Goal: Use online tool/utility: Utilize a website feature to perform a specific function

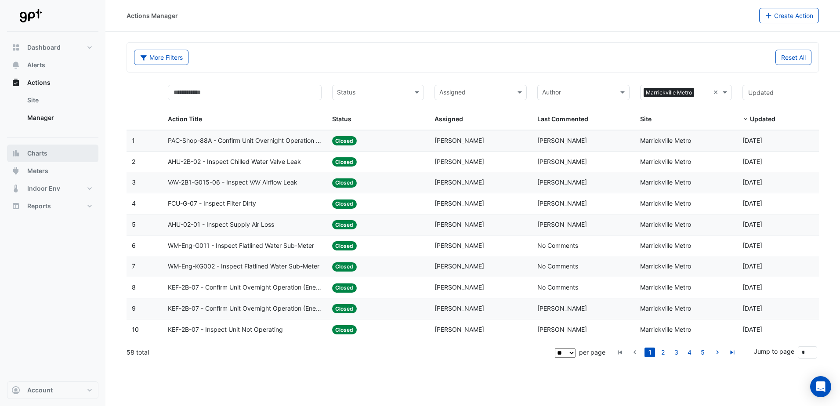
click at [42, 154] on span "Charts" at bounding box center [37, 153] width 20 height 9
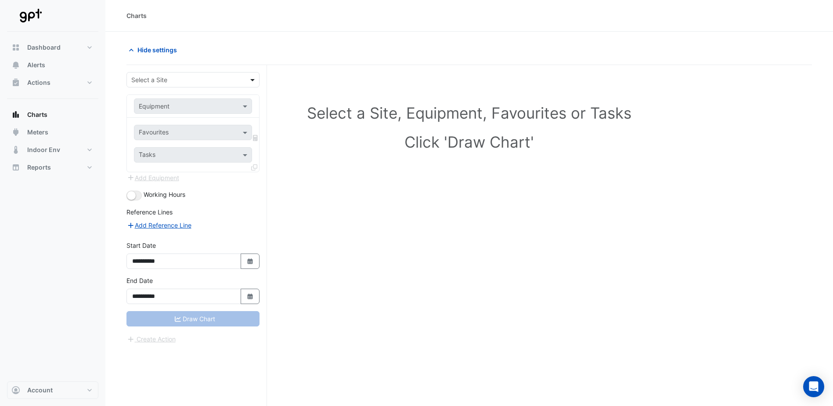
click at [253, 80] on span at bounding box center [253, 79] width 11 height 9
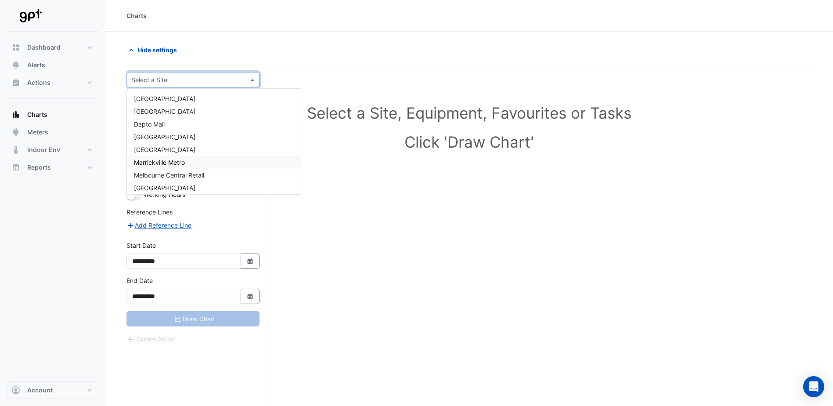
click at [173, 162] on span "Marrickville Metro" at bounding box center [159, 162] width 51 height 7
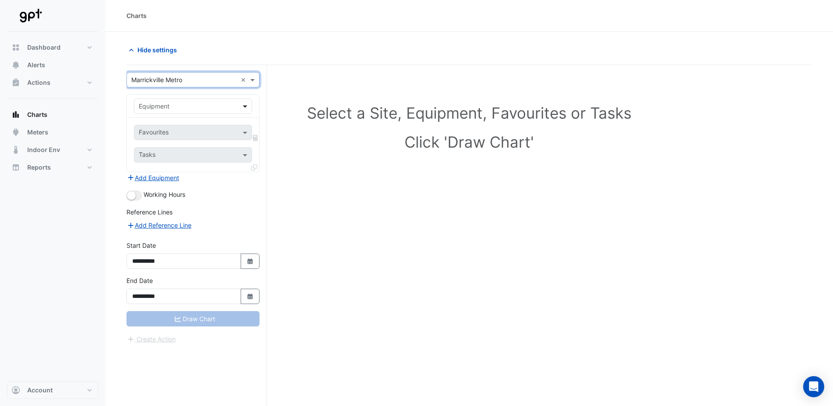
click at [247, 103] on span at bounding box center [246, 105] width 11 height 9
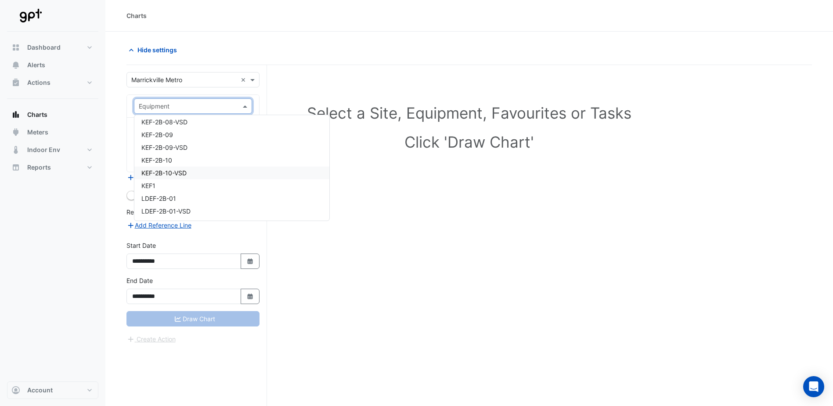
scroll to position [2679, 0]
click at [180, 187] on div "KEF-2B-07" at bounding box center [231, 184] width 195 height 13
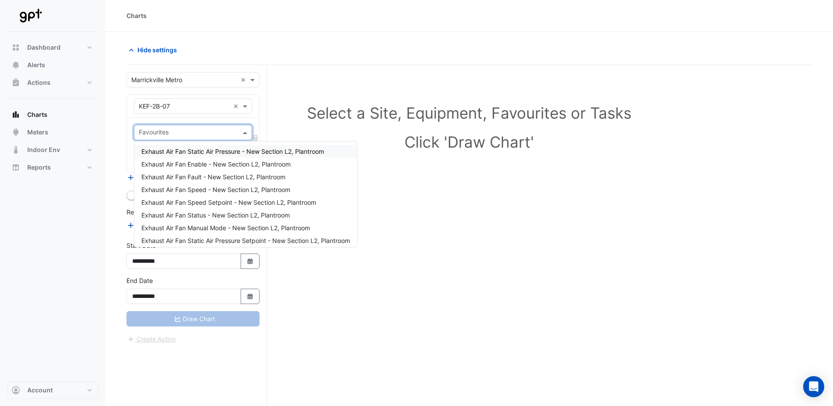
click at [245, 131] on span at bounding box center [246, 132] width 11 height 9
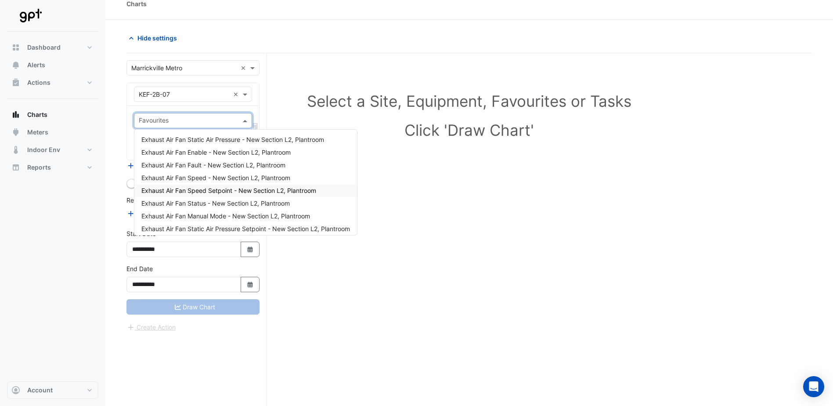
scroll to position [0, 0]
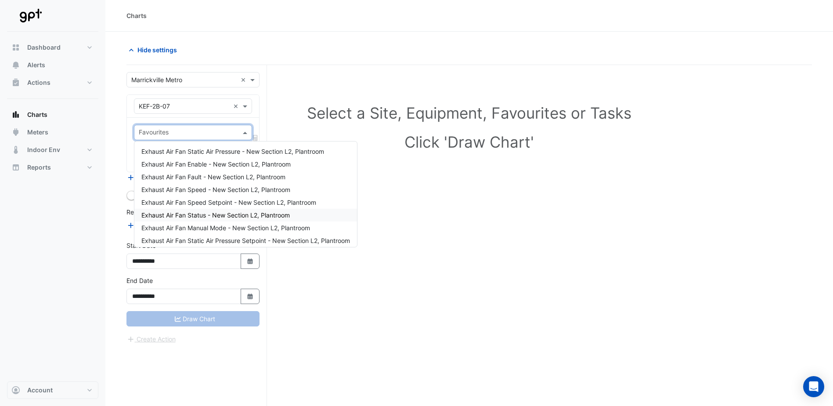
click at [201, 216] on span "Exhaust Air Fan Status - New Section L2, Plantroom" at bounding box center [215, 214] width 148 height 7
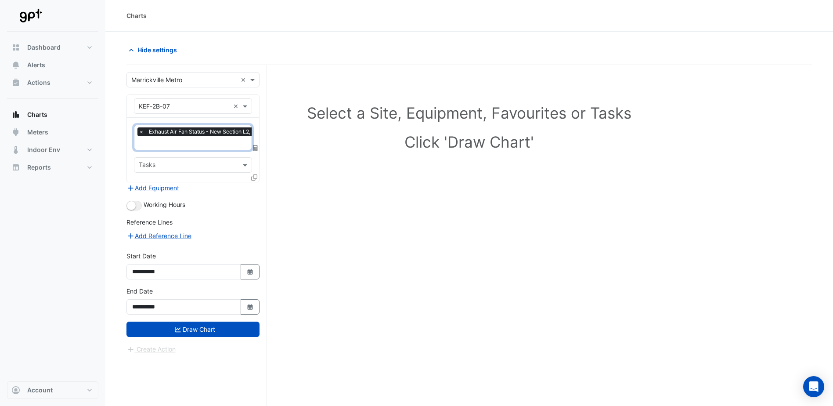
click at [222, 163] on input "text" at bounding box center [188, 165] width 98 height 9
click at [208, 185] on div "EAF0005-2 525285" at bounding box center [192, 183] width 117 height 13
click at [244, 165] on span at bounding box center [246, 164] width 11 height 9
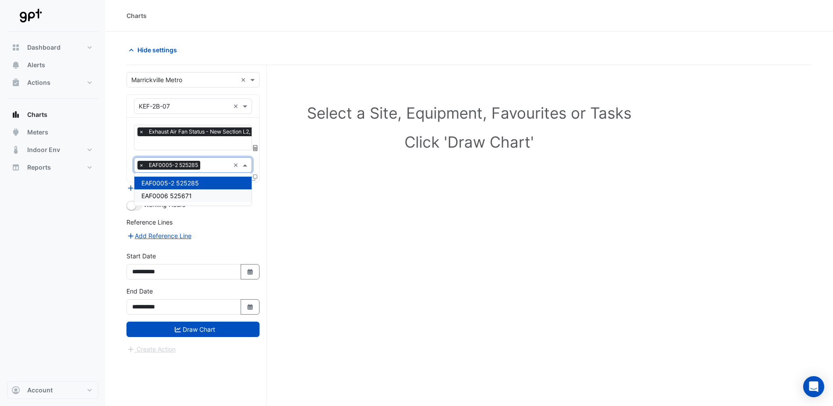
click at [198, 191] on div "EAF0006 525671" at bounding box center [192, 195] width 117 height 13
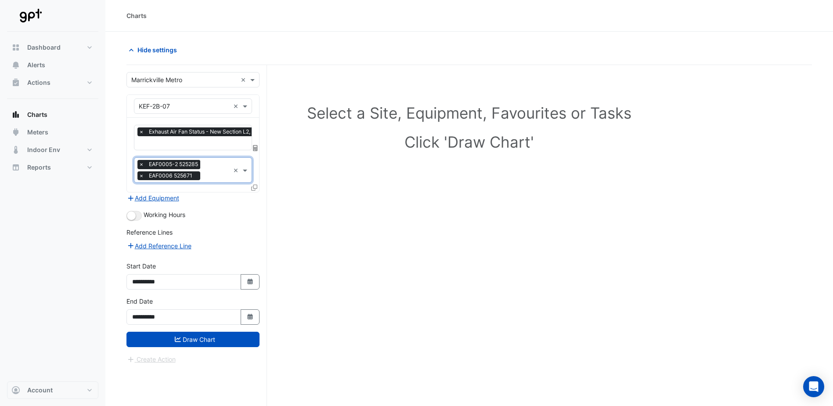
click at [223, 135] on span "Exhaust Air Fan Status - New Section L2, Plantroom" at bounding box center [213, 131] width 133 height 9
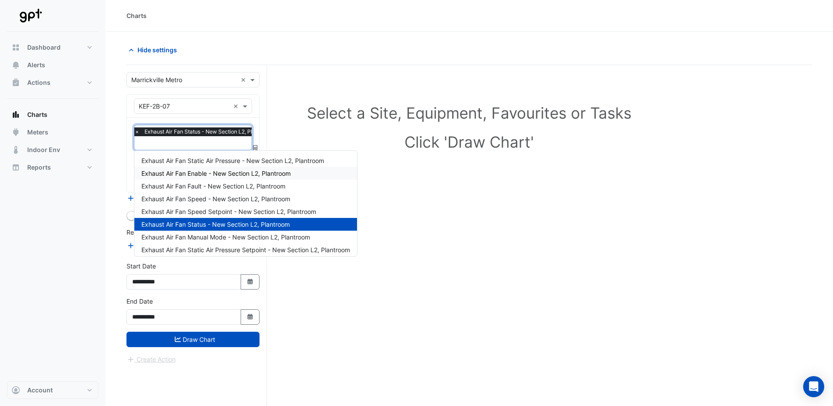
click at [210, 171] on span "Exhaust Air Fan Enable - New Section L2, Plantroom" at bounding box center [215, 173] width 149 height 7
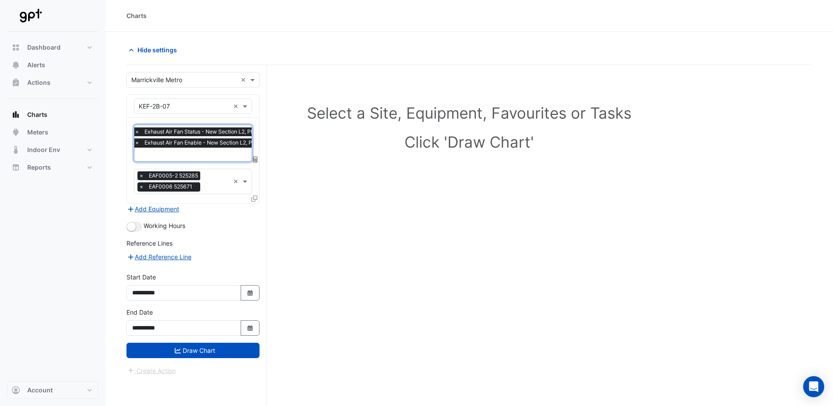
click at [242, 130] on span "Exhaust Air Fan Status - New Section L2, Plantroom" at bounding box center [208, 131] width 133 height 9
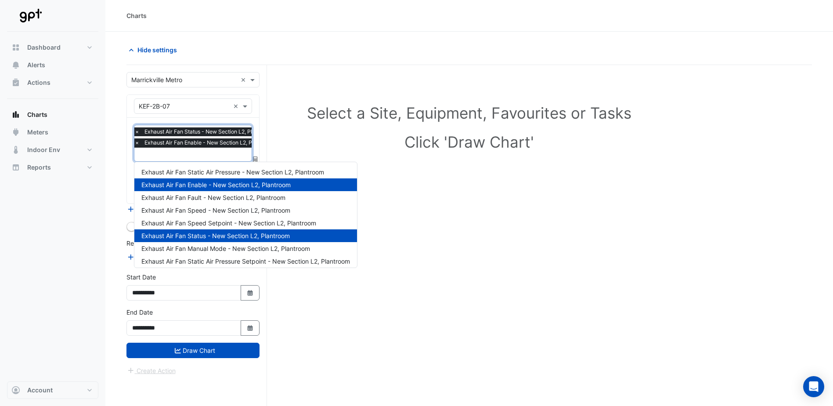
click at [136, 130] on span "×" at bounding box center [137, 131] width 8 height 9
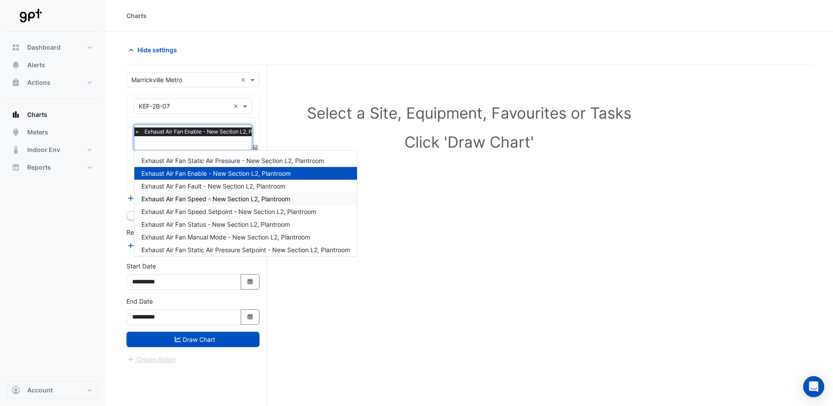
click at [217, 198] on span "Exhaust Air Fan Speed - New Section L2, Plantroom" at bounding box center [215, 198] width 149 height 7
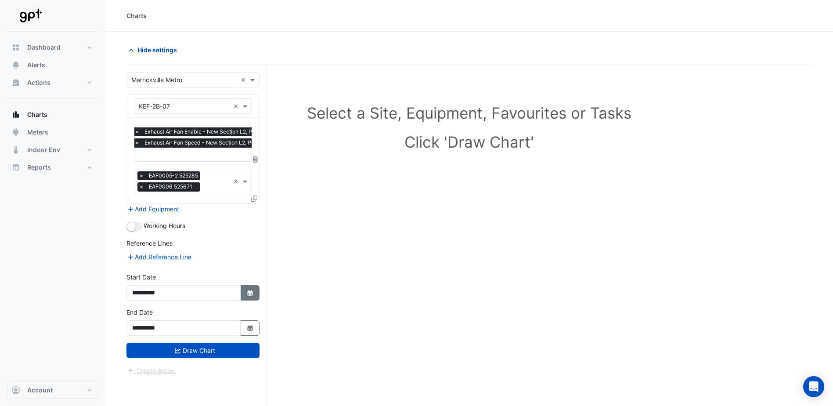
click at [251, 291] on icon "button" at bounding box center [249, 293] width 5 height 6
select select "**"
select select "****"
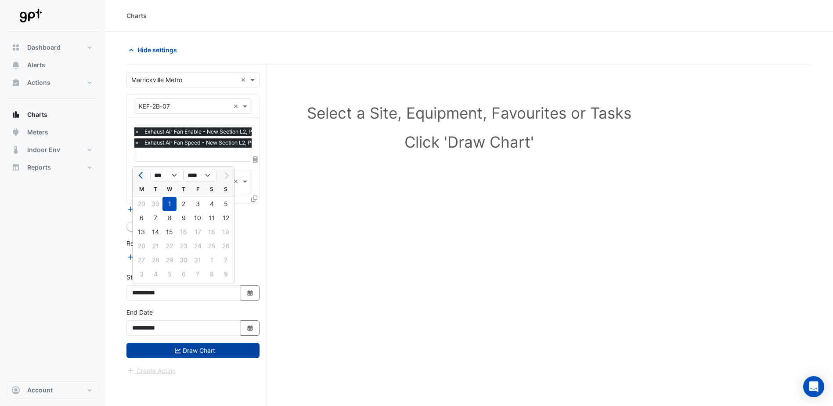
click at [220, 351] on button "Draw Chart" at bounding box center [192, 350] width 133 height 15
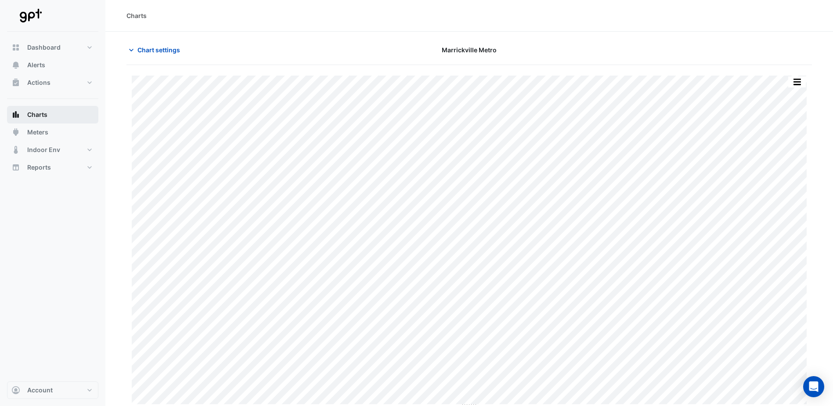
click at [55, 112] on button "Charts" at bounding box center [52, 115] width 91 height 18
click at [145, 51] on span "Chart settings" at bounding box center [158, 49] width 43 height 9
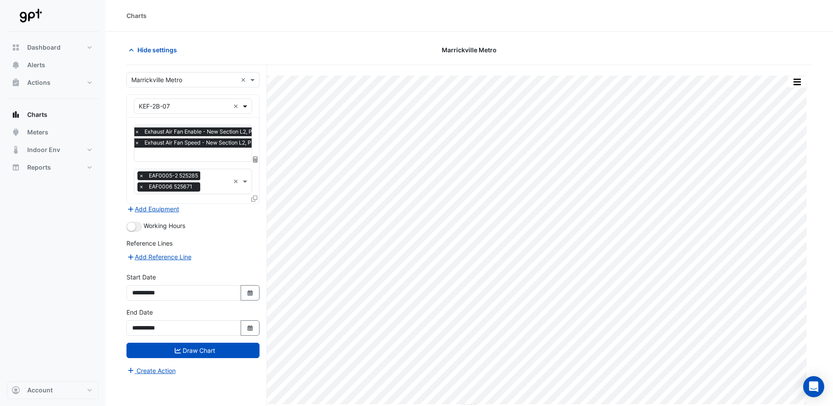
click at [245, 105] on span at bounding box center [246, 105] width 11 height 9
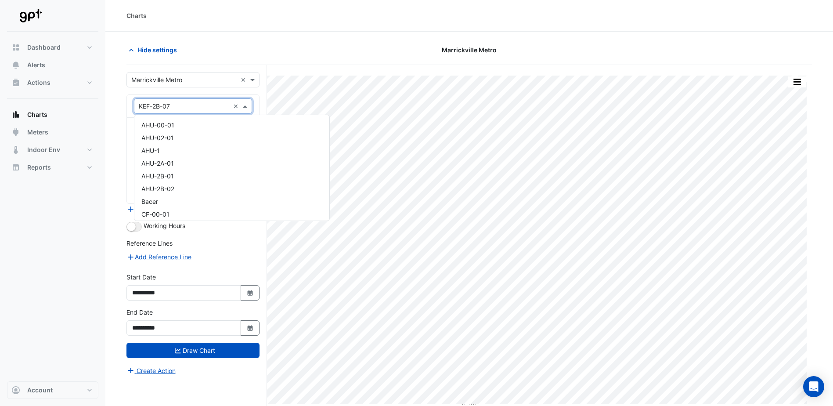
scroll to position [2742, 0]
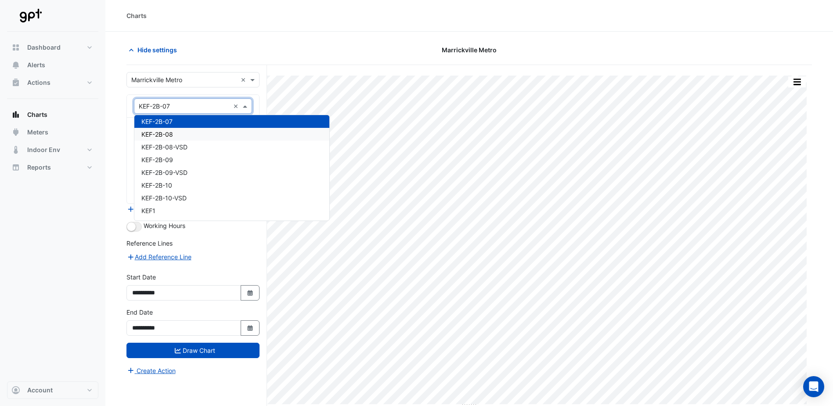
click at [181, 136] on div "KEF-2B-08" at bounding box center [231, 134] width 195 height 13
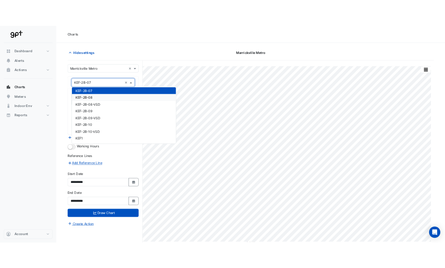
scroll to position [0, 0]
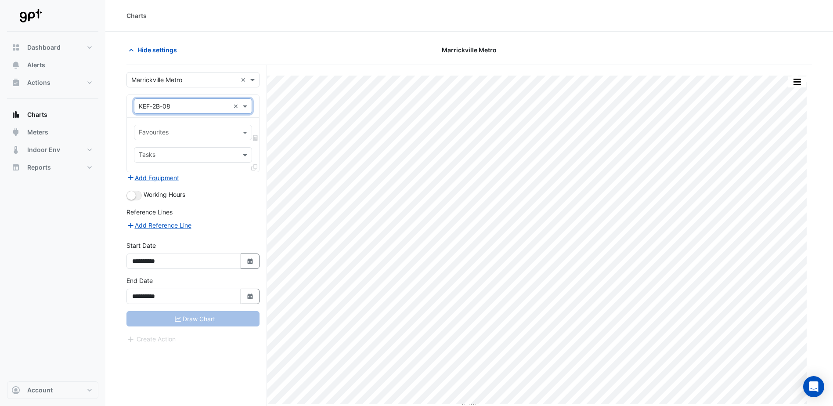
click at [215, 126] on div "Favourites" at bounding box center [185, 133] width 103 height 14
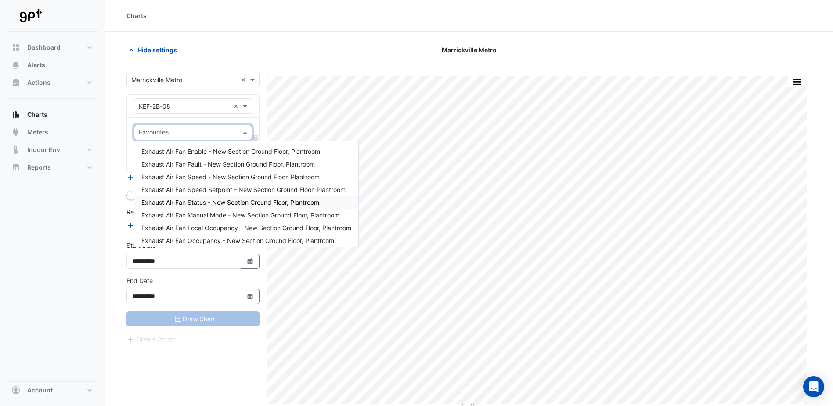
click at [220, 202] on span "Exhaust Air Fan Status - New Section Ground Floor, Plantroom" at bounding box center [230, 202] width 178 height 7
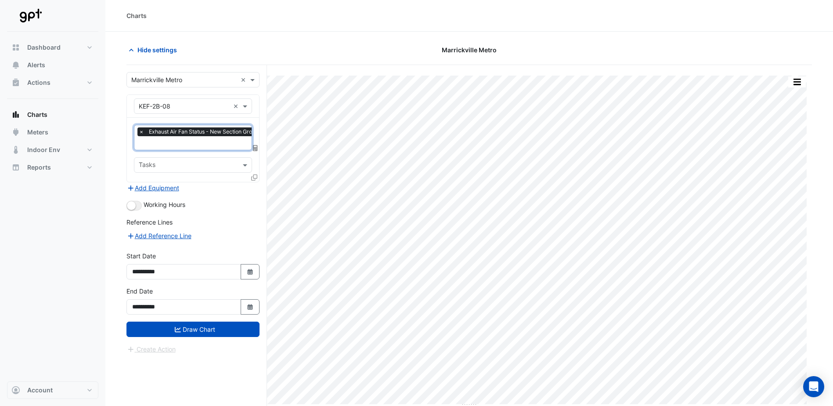
click at [230, 143] on input "text" at bounding box center [224, 143] width 170 height 9
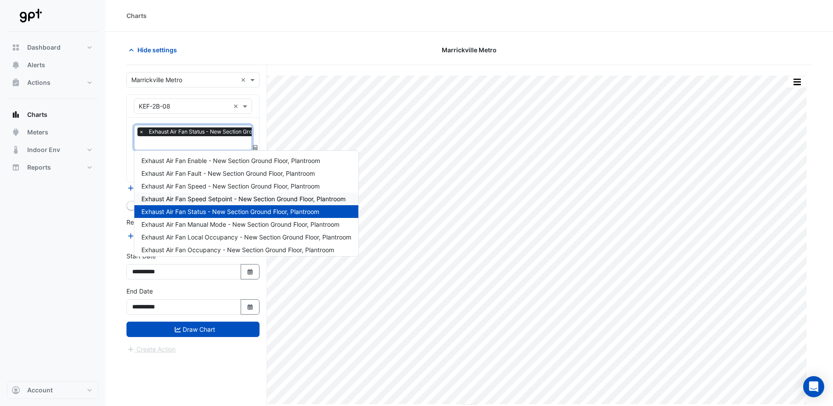
click at [212, 199] on span "Exhaust Air Fan Speed Setpoint - New Section Ground Floor, Plantroom" at bounding box center [243, 198] width 204 height 7
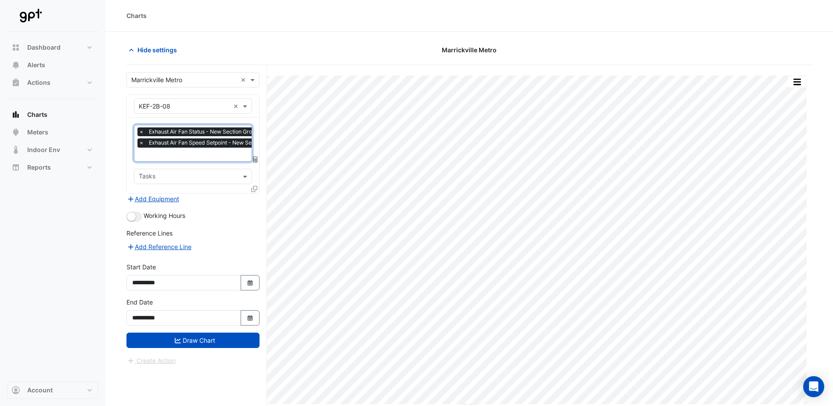
click at [173, 177] on input "text" at bounding box center [188, 177] width 98 height 9
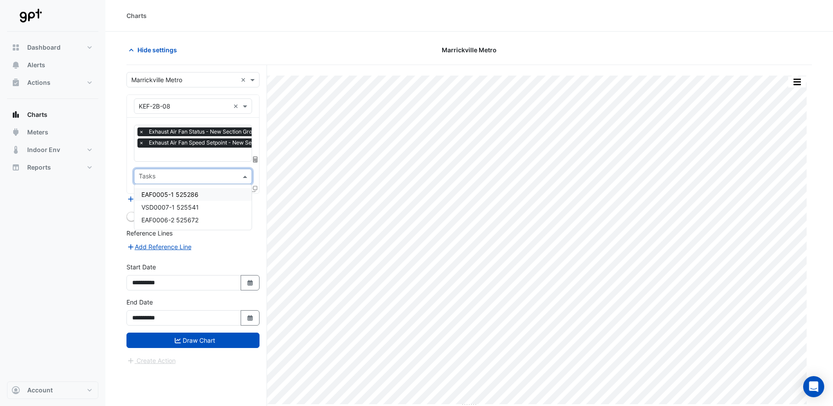
click at [169, 173] on input "text" at bounding box center [188, 177] width 98 height 9
click at [93, 197] on div "Dashboard Portfolio Ratings Performance Alerts Actions Site Manager Charts" at bounding box center [52, 207] width 91 height 350
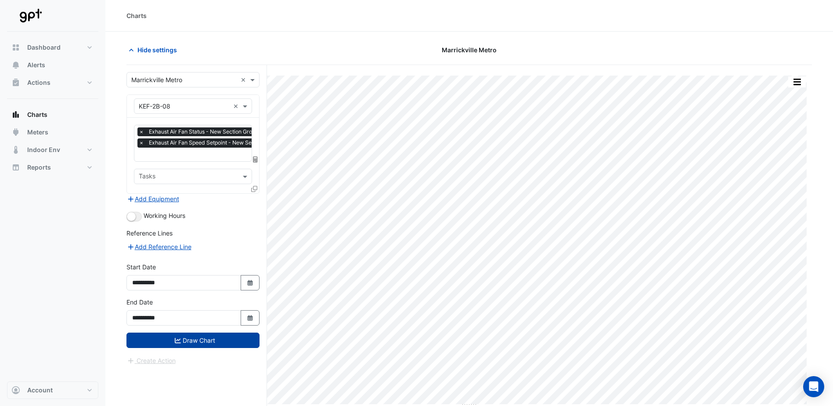
click at [206, 338] on button "Draw Chart" at bounding box center [192, 339] width 133 height 15
